Goal: Task Accomplishment & Management: Complete application form

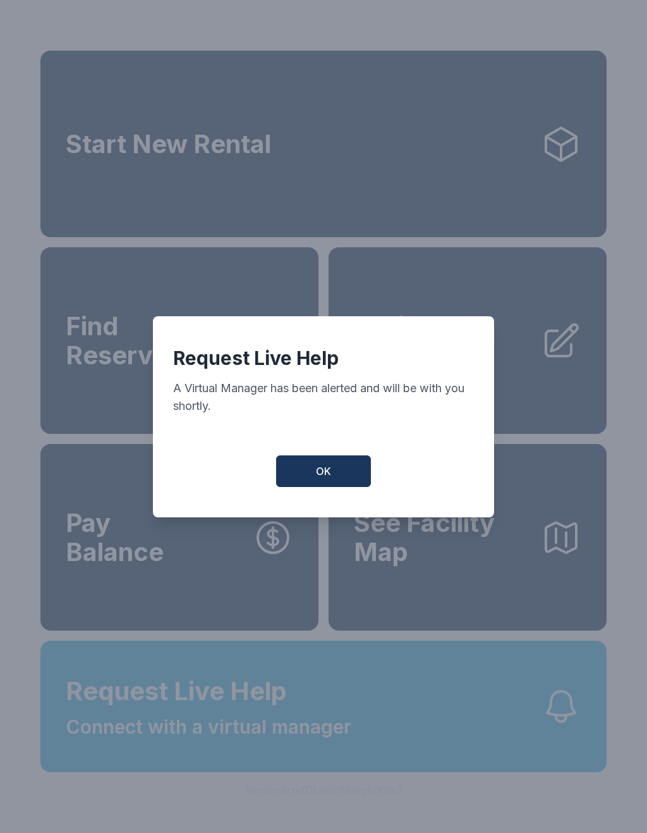
click at [331, 479] on span "OK" at bounding box center [323, 470] width 15 height 15
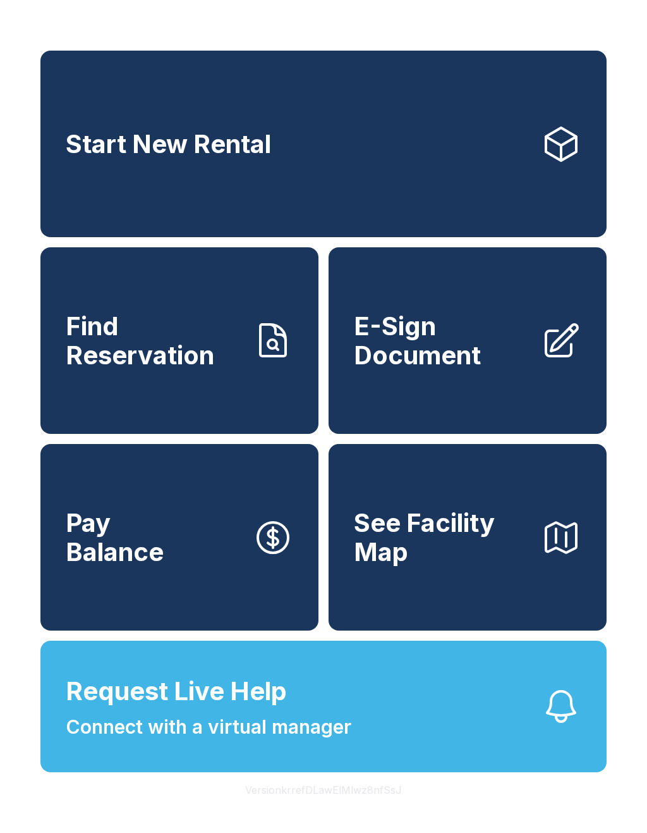
click at [310, 805] on button "Version krrefDLawElMlwz8nfSsJ" at bounding box center [323, 789] width 177 height 35
click at [309, 805] on button "Version krrefDLawElMlwz8nfSsJ" at bounding box center [323, 789] width 177 height 35
click at [334, 741] on span "Connect with a virtual manager" at bounding box center [209, 726] width 286 height 28
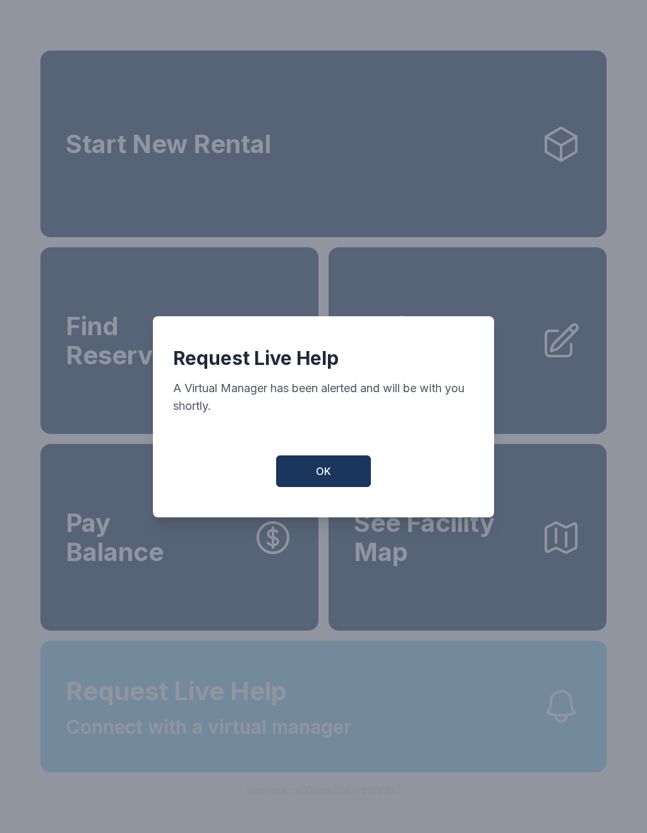
click at [334, 754] on div "Request Live Help A Virtual Manager has been alerted and will be with you short…" at bounding box center [323, 416] width 647 height 833
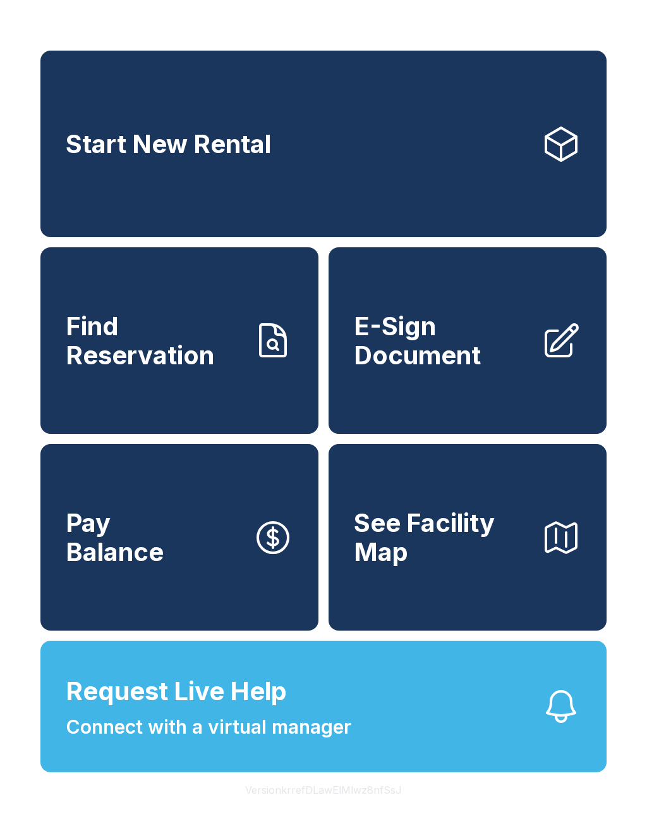
click at [350, 772] on button "Request Live Help Connect with a virtual manager" at bounding box center [323, 705] width 566 height 131
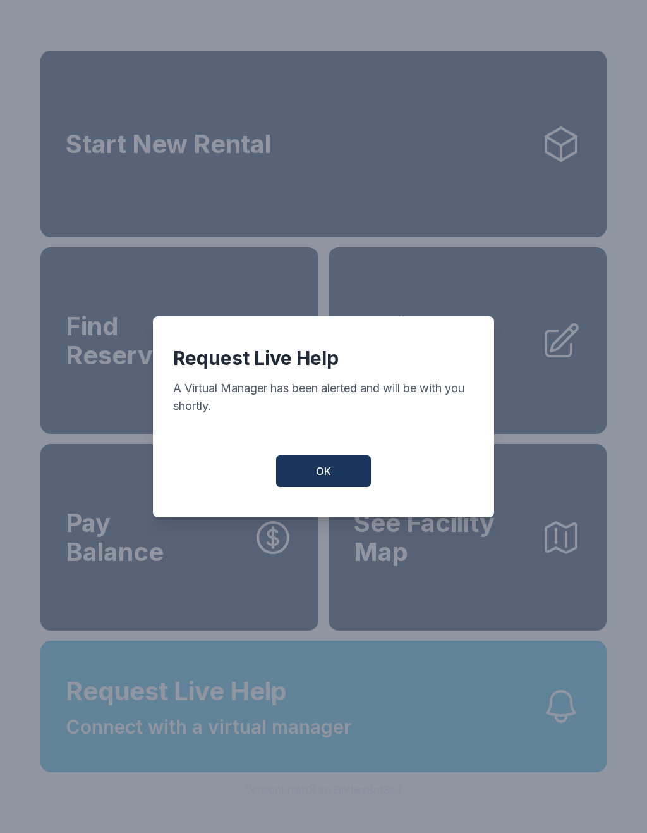
click at [327, 473] on span "OK" at bounding box center [323, 470] width 15 height 15
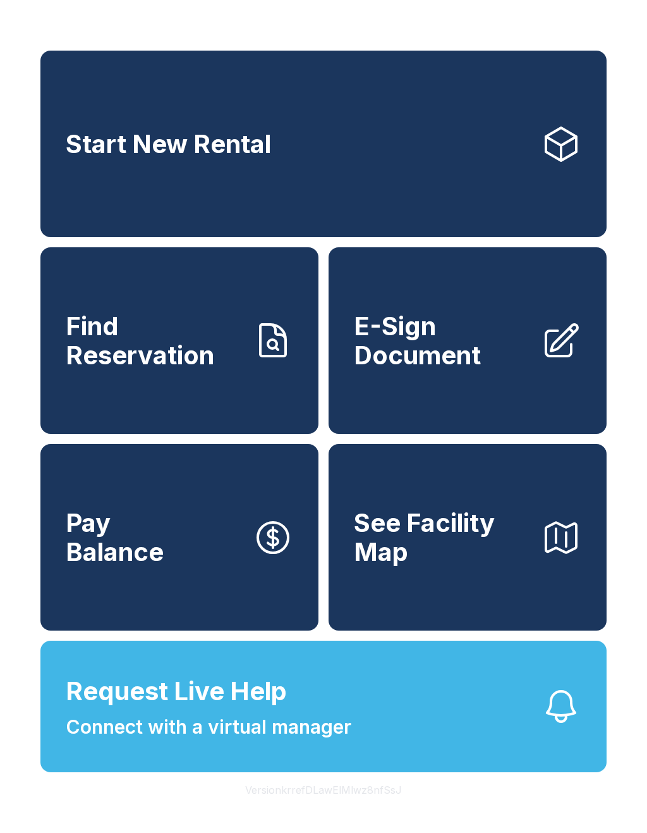
click at [343, 154] on link "Start New Rental" at bounding box center [323, 144] width 566 height 186
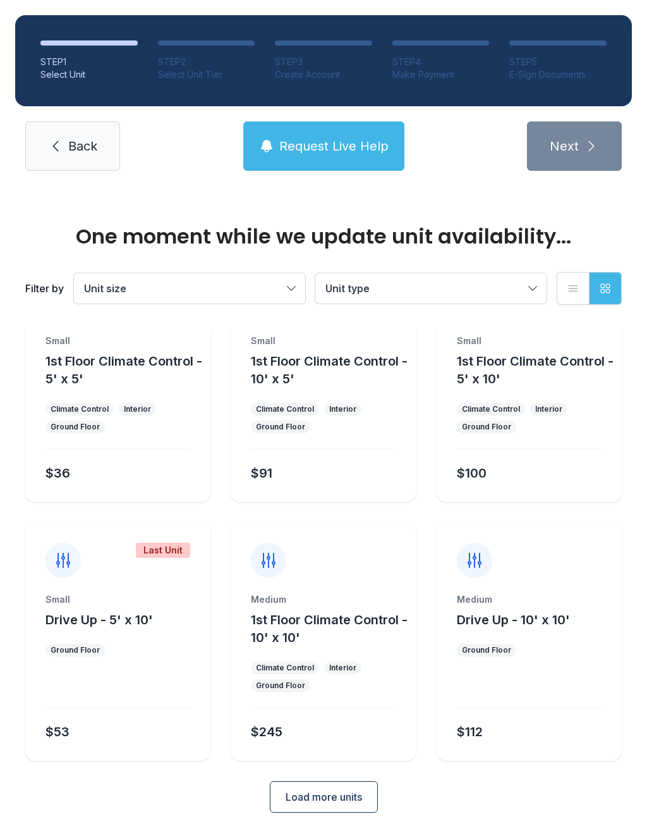
scroll to position [68, 0]
click at [350, 807] on button "Load more units" at bounding box center [324, 797] width 108 height 32
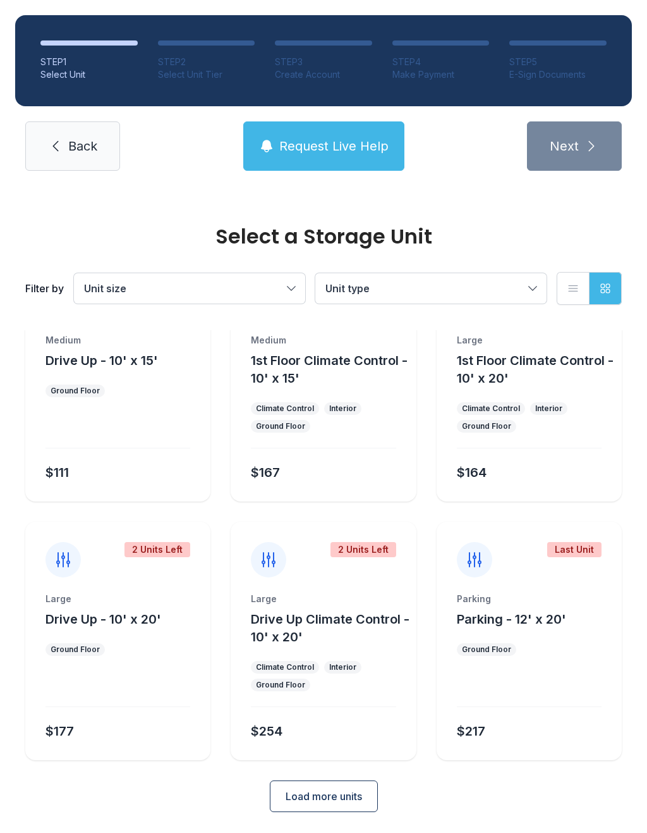
scroll to position [585, 0]
click at [352, 796] on span "Load more units" at bounding box center [324, 797] width 76 height 15
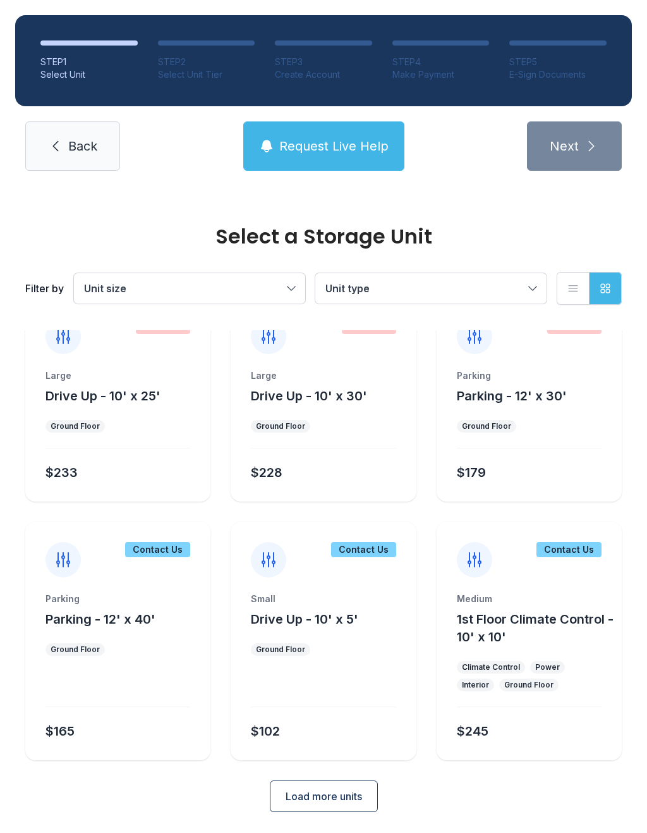
scroll to position [1067, 0]
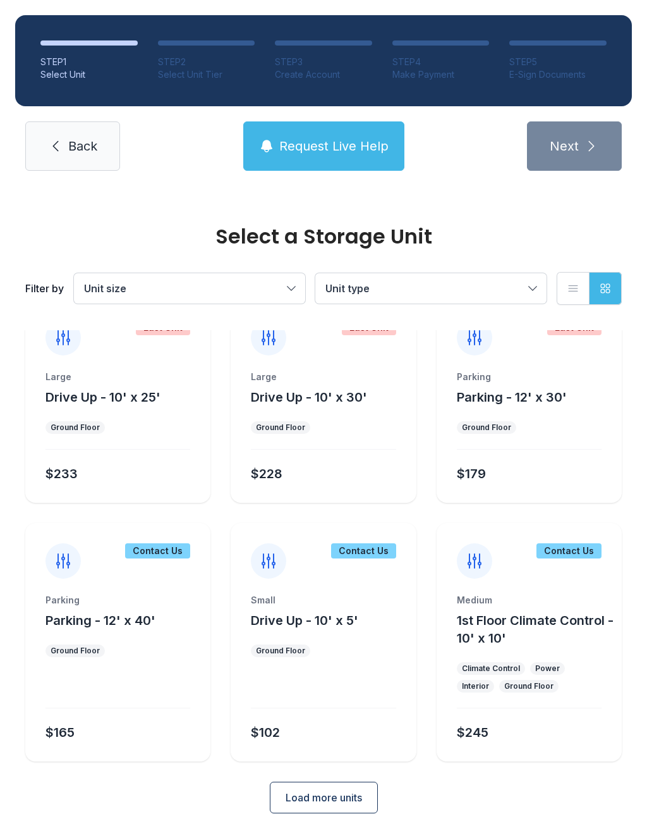
click at [161, 557] on div "Contact Us" at bounding box center [157, 550] width 65 height 15
click at [152, 560] on div "Contact Us" at bounding box center [117, 551] width 185 height 56
click at [83, 164] on link "Back" at bounding box center [72, 145] width 95 height 49
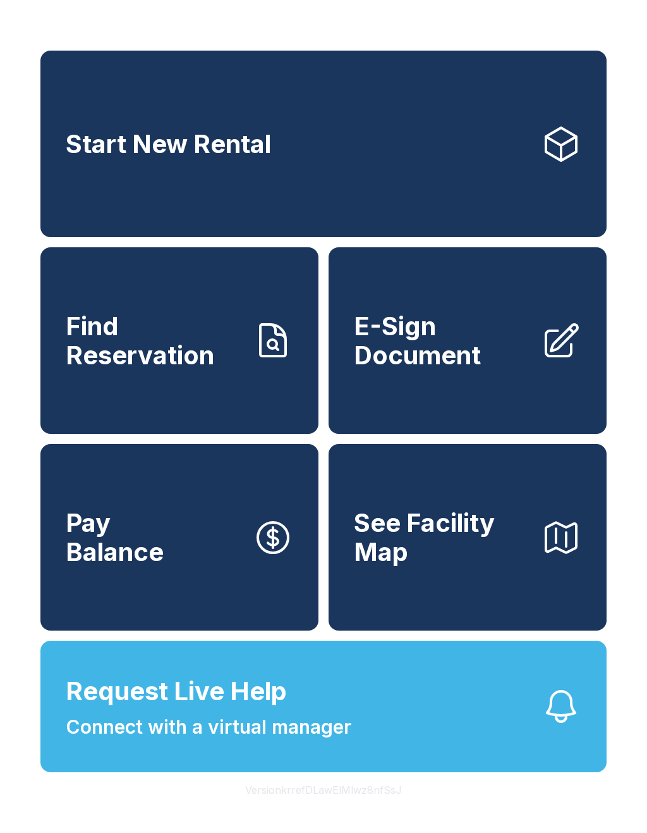
click at [436, 347] on span "E-Sign Document" at bounding box center [442, 341] width 177 height 58
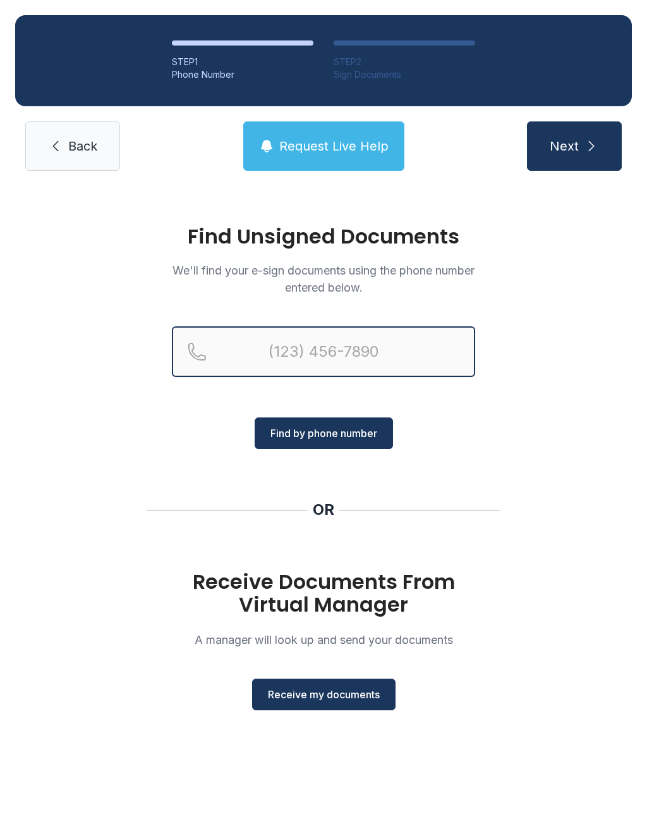
click at [322, 363] on input "Reservation phone number" at bounding box center [323, 351] width 303 height 51
type input "[PHONE_NUMBER]"
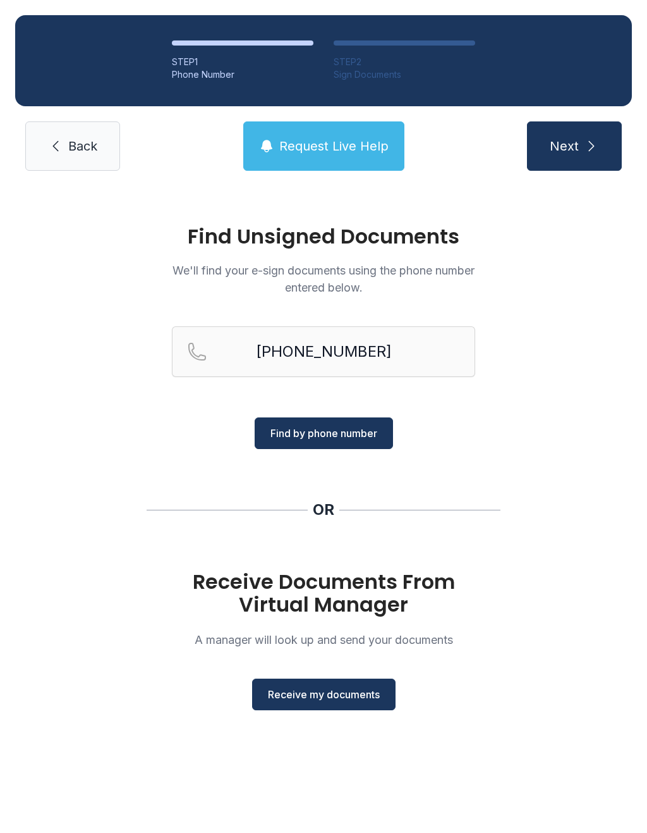
click at [346, 422] on button "Find by phone number" at bounding box center [324, 433] width 138 height 32
click at [324, 457] on div "Find Unsigned Documents We'll find your e-sign documents using the phone number…" at bounding box center [323, 473] width 647 height 575
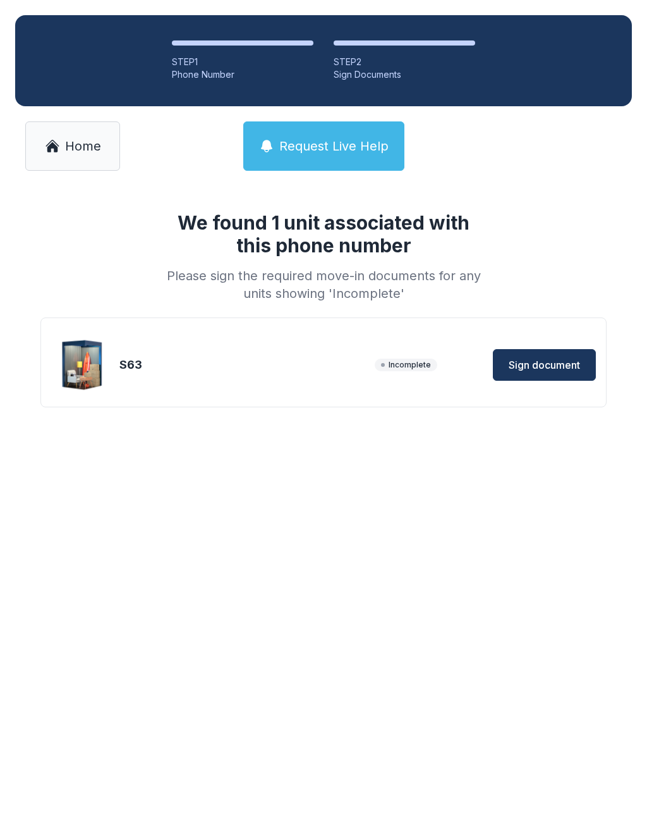
click at [583, 356] on button "Sign document" at bounding box center [544, 365] width 103 height 32
click at [424, 364] on span "Incomplete" at bounding box center [406, 364] width 63 height 13
click at [542, 364] on span "Sign document" at bounding box center [544, 364] width 71 height 15
